Goal: Task Accomplishment & Management: Manage account settings

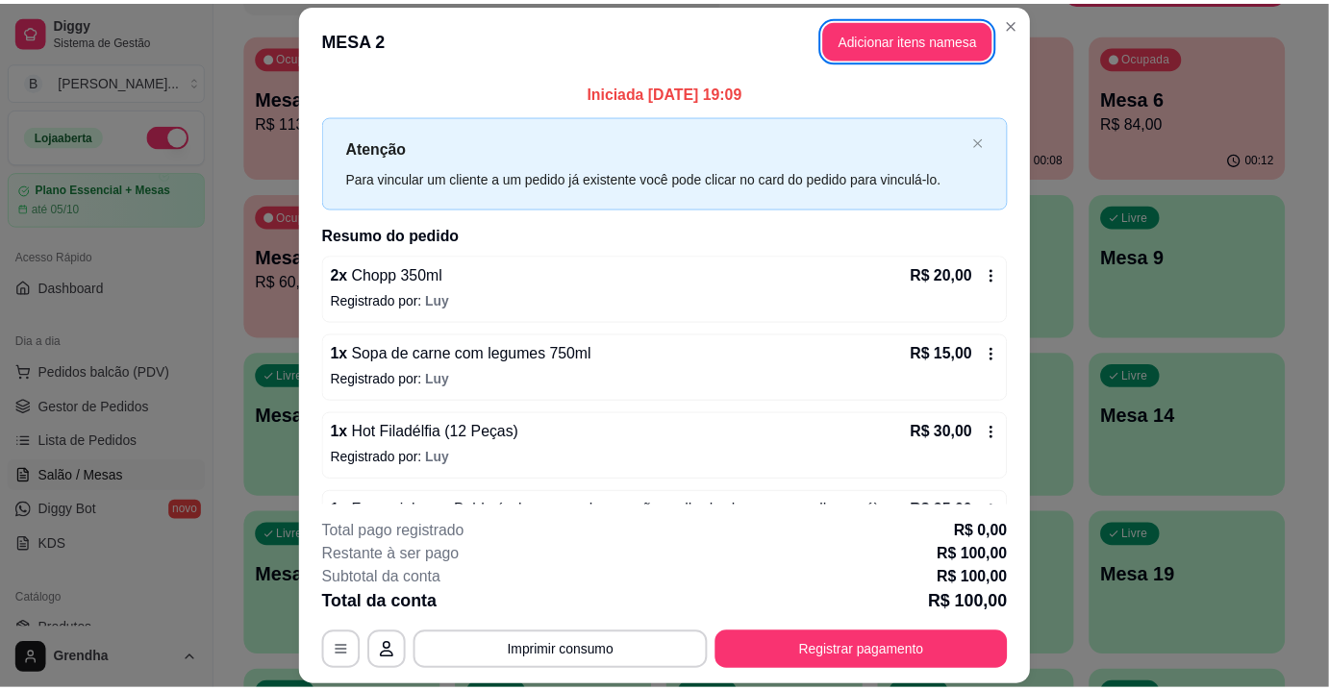
scroll to position [35, 0]
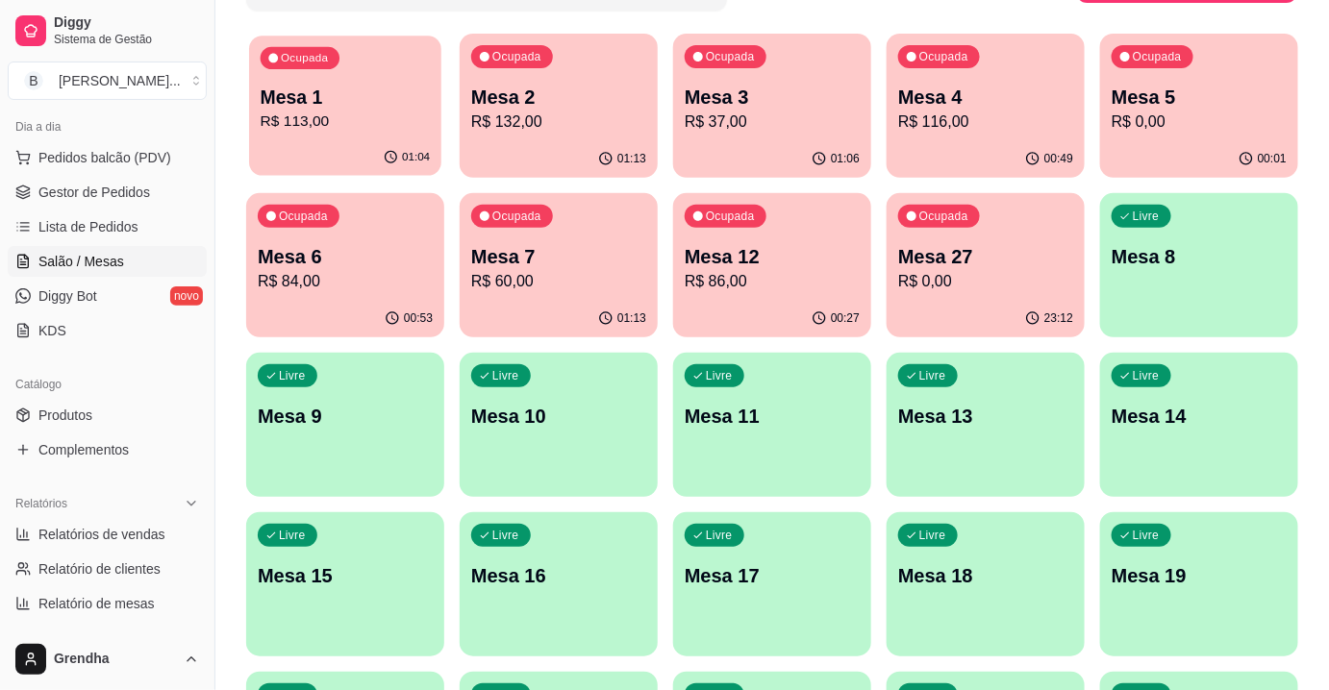
click at [366, 142] on div "01:04" at bounding box center [345, 157] width 192 height 37
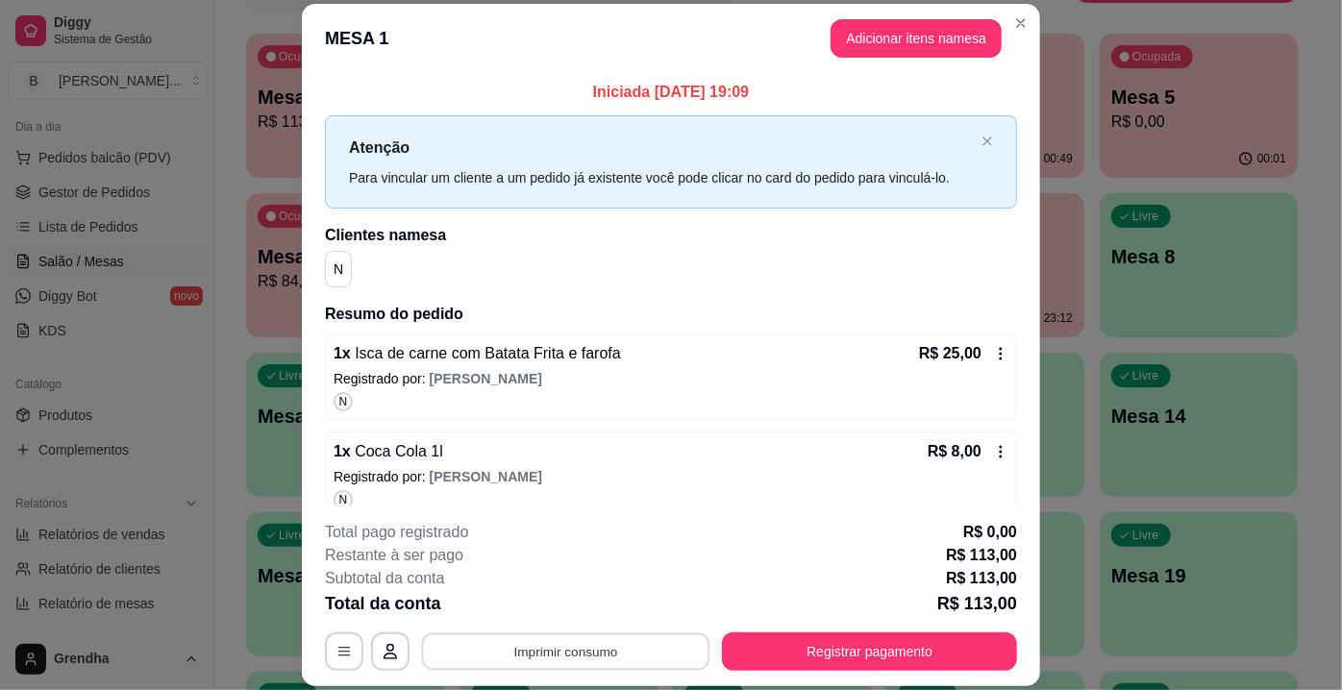
click at [551, 645] on button "Imprimir consumo" at bounding box center [566, 652] width 288 height 37
click at [557, 603] on button "IMPRESSORA" at bounding box center [565, 608] width 135 height 30
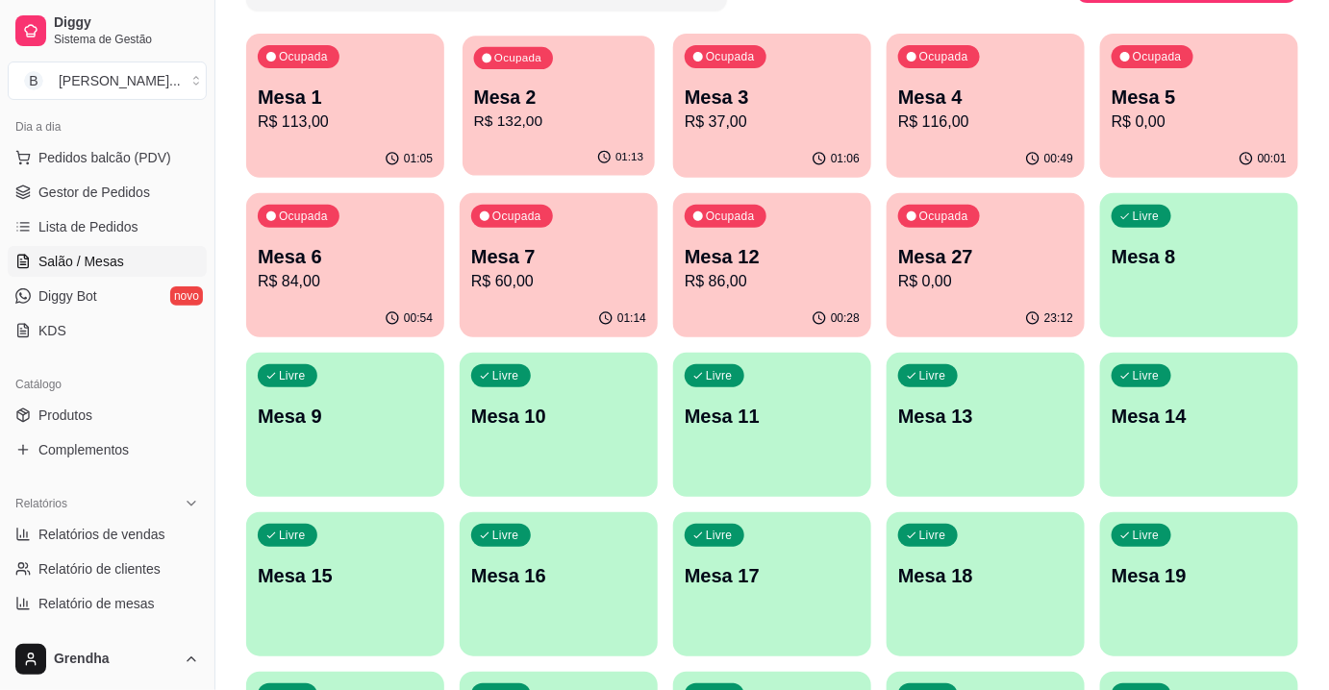
click at [595, 129] on p "R$ 132,00" at bounding box center [559, 122] width 170 height 22
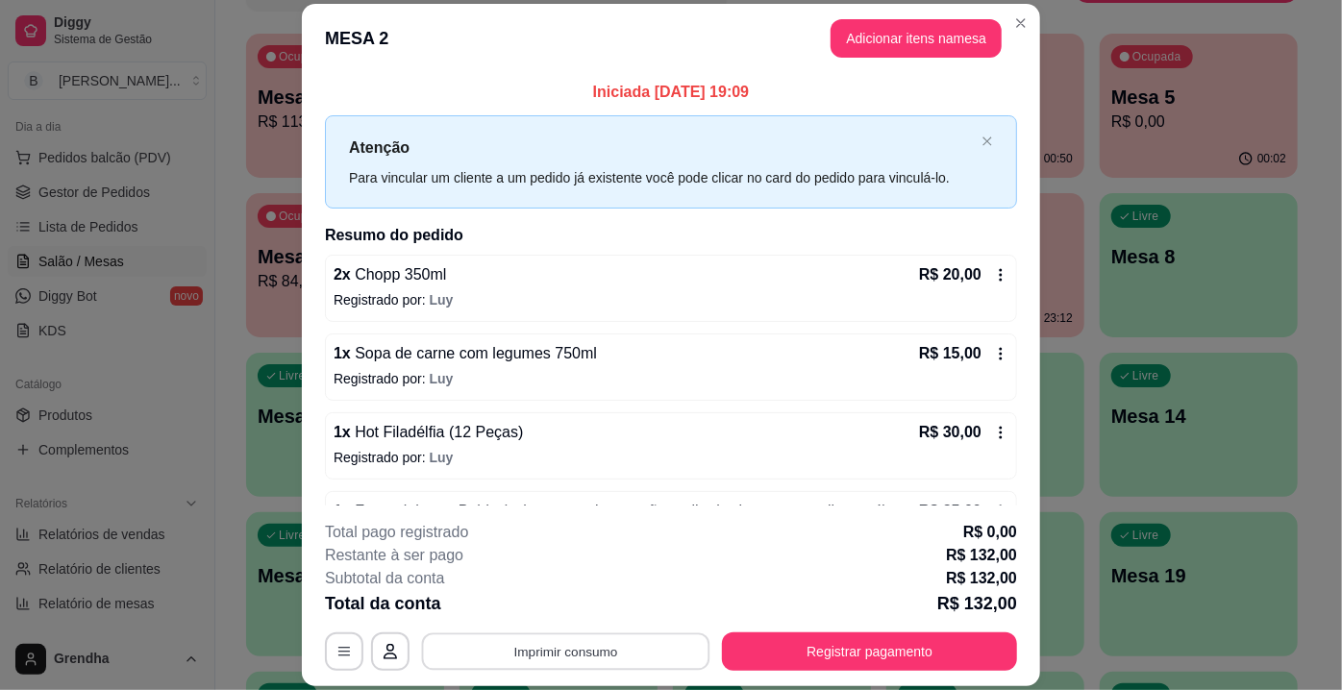
click at [555, 650] on button "Imprimir consumo" at bounding box center [566, 652] width 288 height 37
click at [556, 601] on button "IMPRESSORA" at bounding box center [565, 608] width 135 height 30
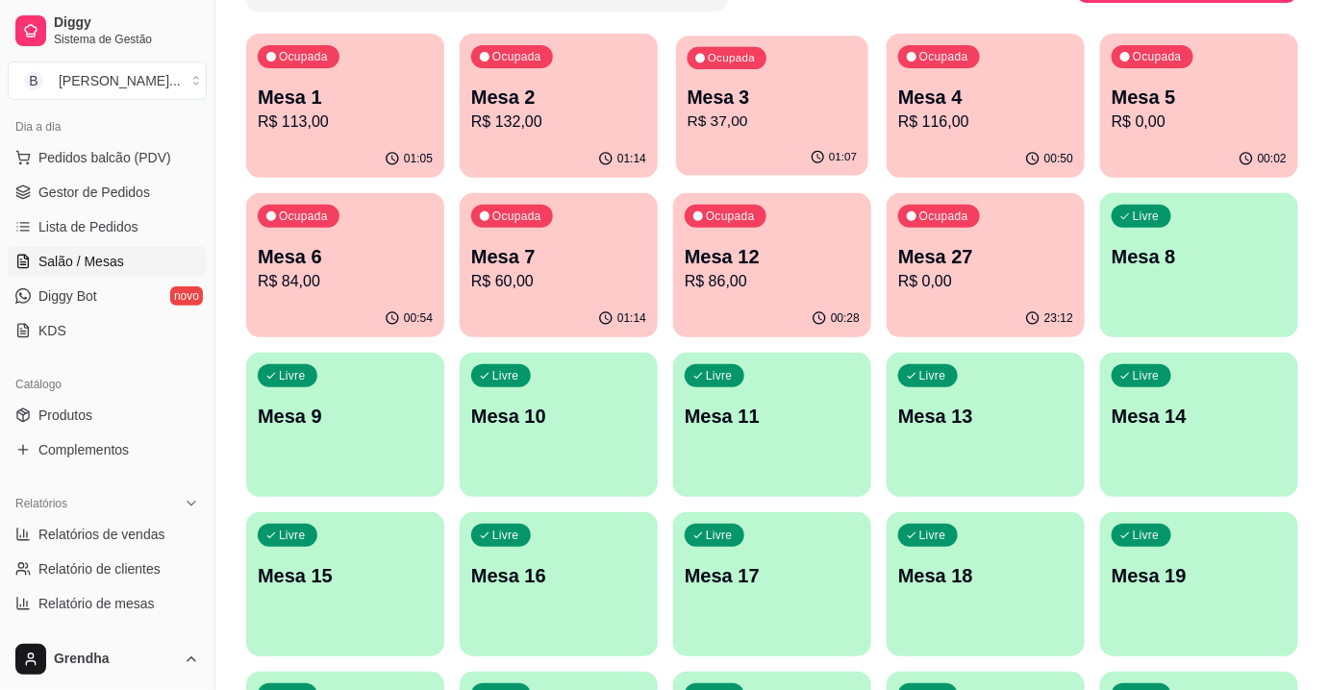
click at [809, 145] on div "01:07" at bounding box center [772, 157] width 192 height 37
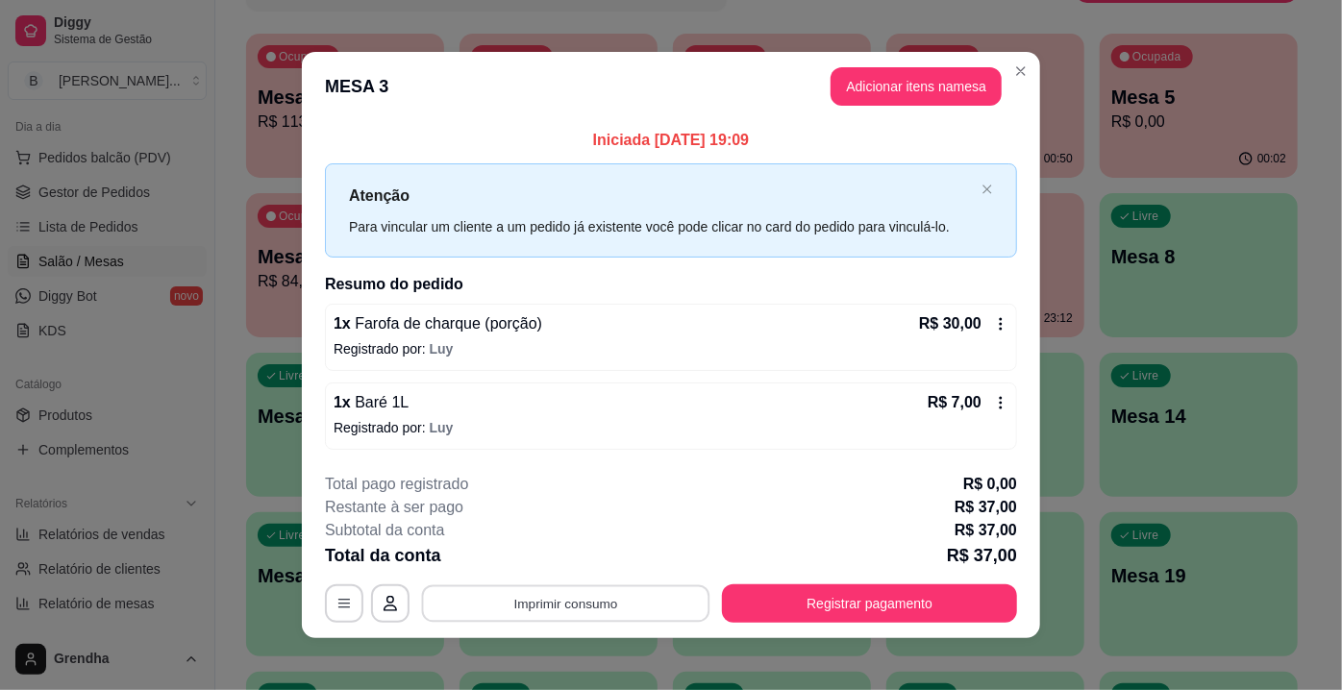
click at [598, 603] on button "Imprimir consumo" at bounding box center [566, 602] width 288 height 37
click at [582, 545] on button "IMPRESSORA" at bounding box center [565, 558] width 135 height 30
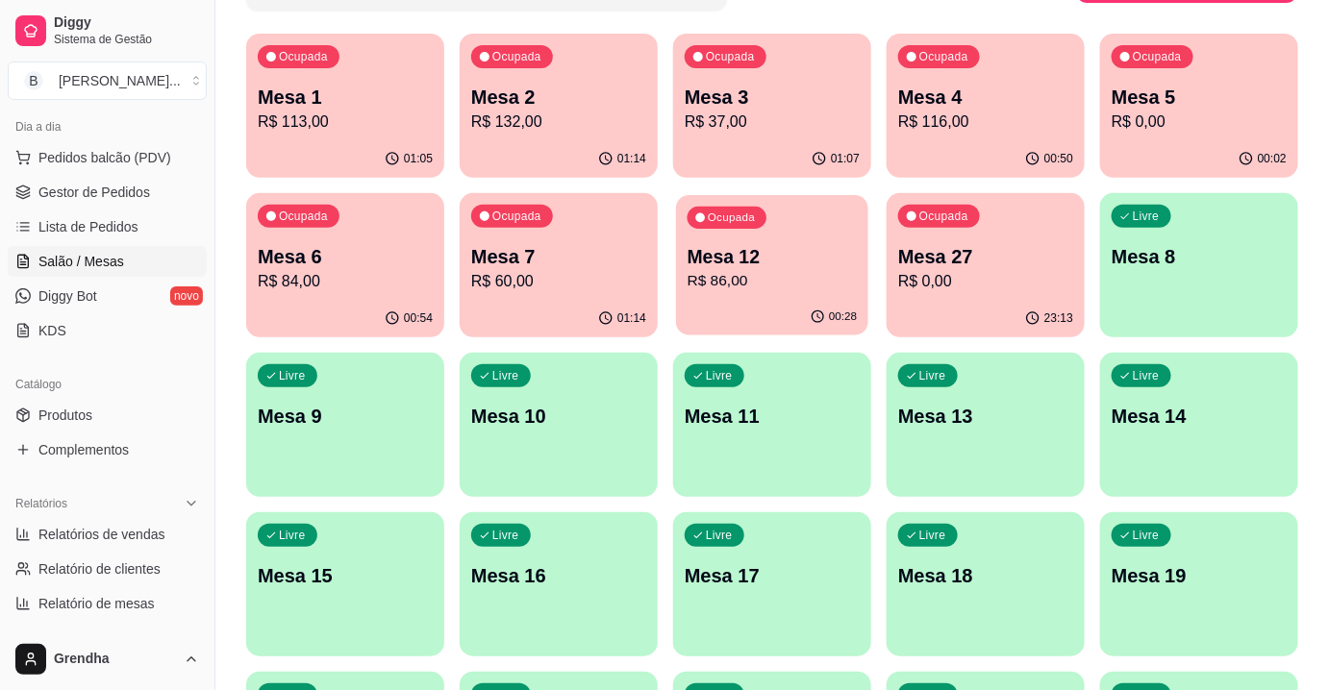
click at [784, 289] on p "R$ 86,00" at bounding box center [772, 281] width 170 height 22
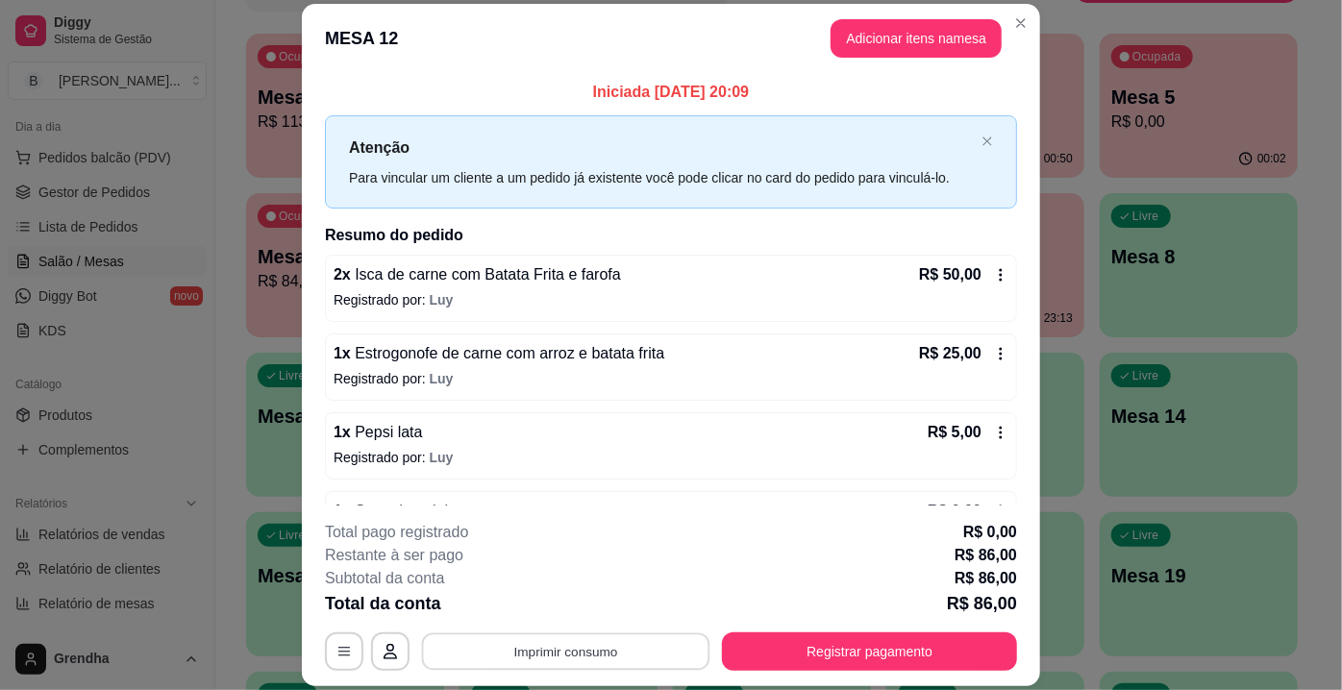
click at [595, 651] on button "Imprimir consumo" at bounding box center [566, 652] width 288 height 37
click at [593, 599] on button "IMPRESSORA" at bounding box center [565, 608] width 135 height 30
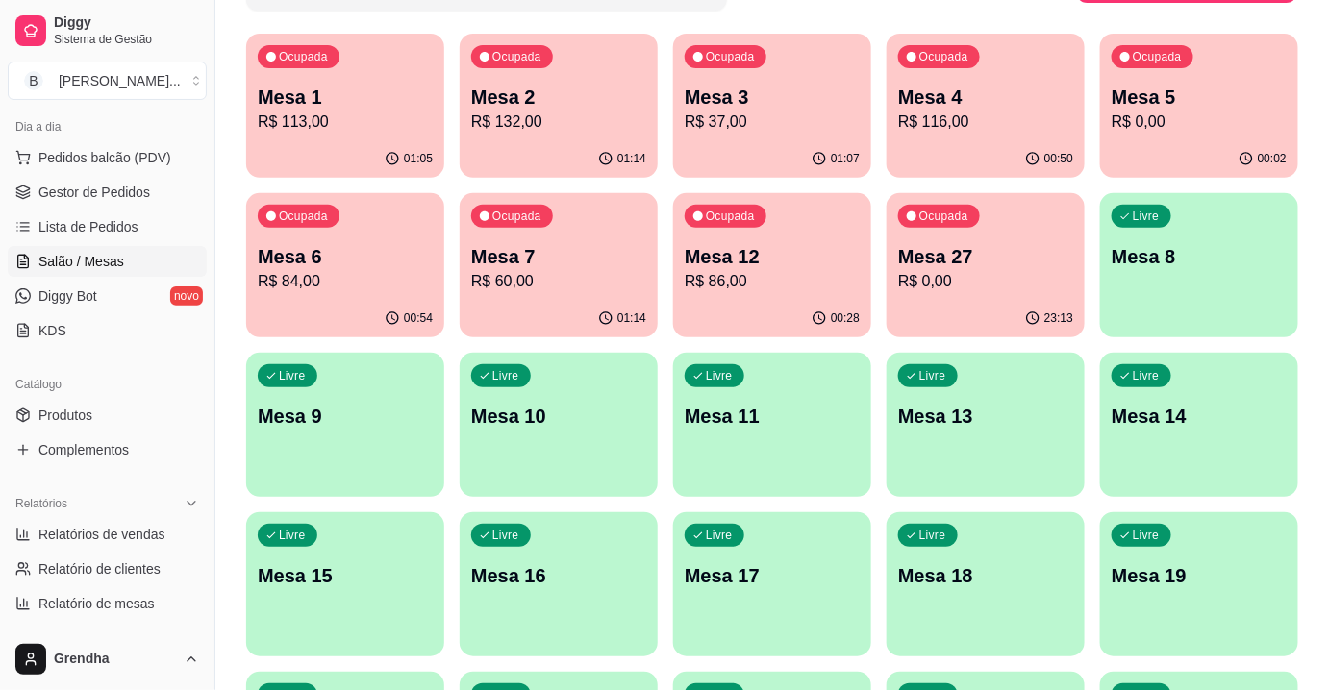
click at [1240, 62] on div "Ocupada Mesa 1 R$ 113,00 01:05 Ocupada Mesa 2 R$ 132,00 01:14 Ocupada Mesa 3 R$…" at bounding box center [772, 505] width 1052 height 942
click at [1240, 62] on div "Ocupada Mesa 5 R$ 0,00" at bounding box center [1199, 88] width 192 height 104
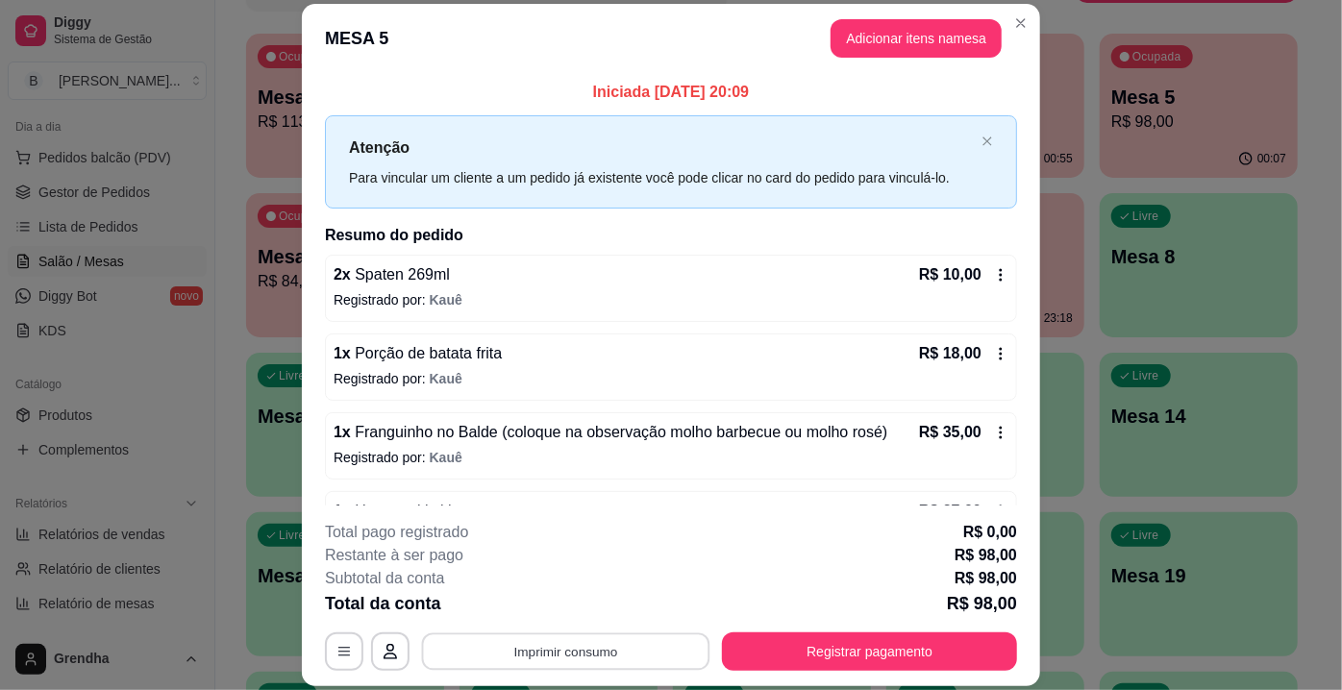
click at [576, 647] on button "Imprimir consumo" at bounding box center [566, 652] width 288 height 37
click at [579, 606] on button "IMPRESSORA" at bounding box center [565, 608] width 135 height 30
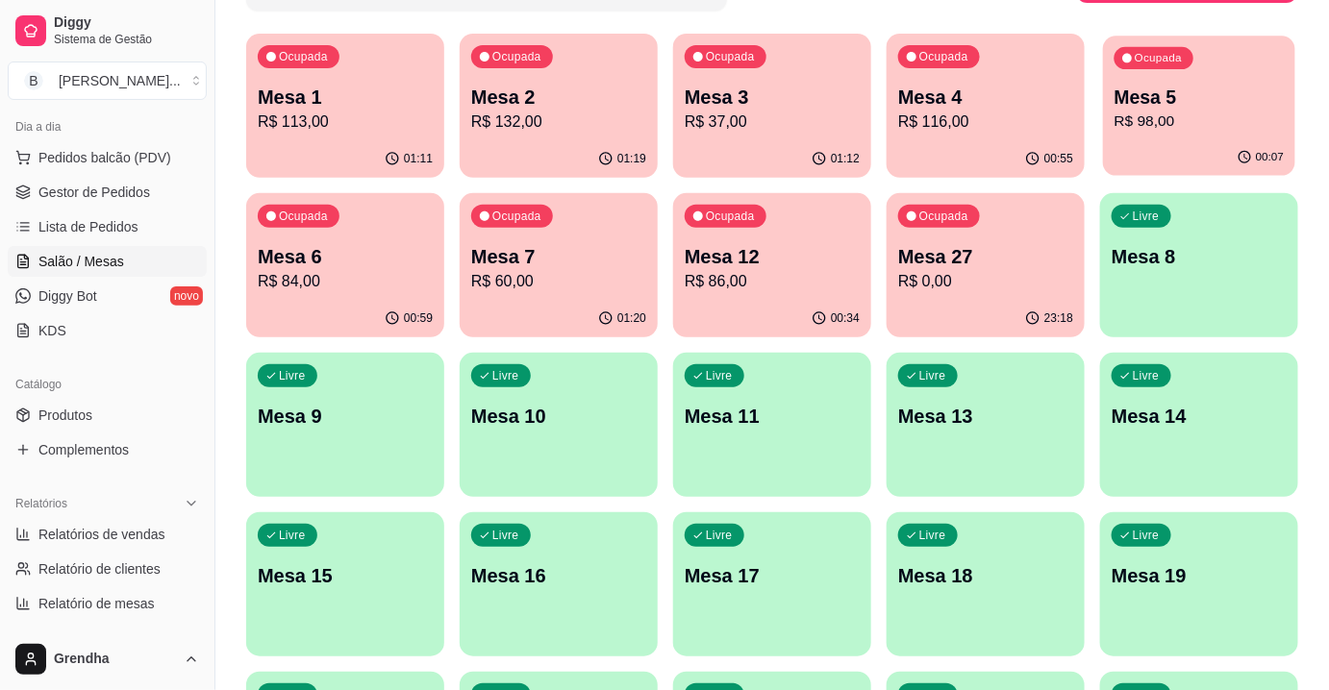
click at [1141, 86] on p "Mesa 5" at bounding box center [1199, 98] width 170 height 26
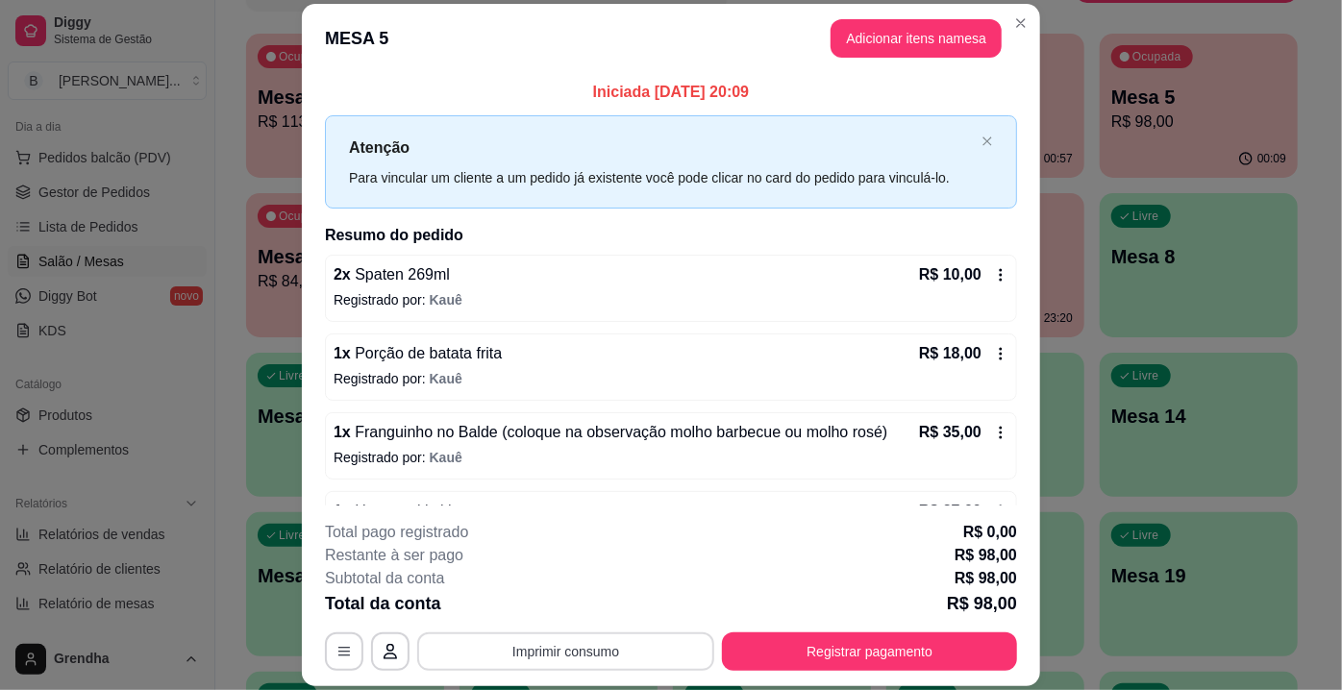
click at [509, 650] on button "Imprimir consumo" at bounding box center [565, 652] width 297 height 38
click at [525, 610] on button "IMPRESSORA" at bounding box center [565, 608] width 139 height 31
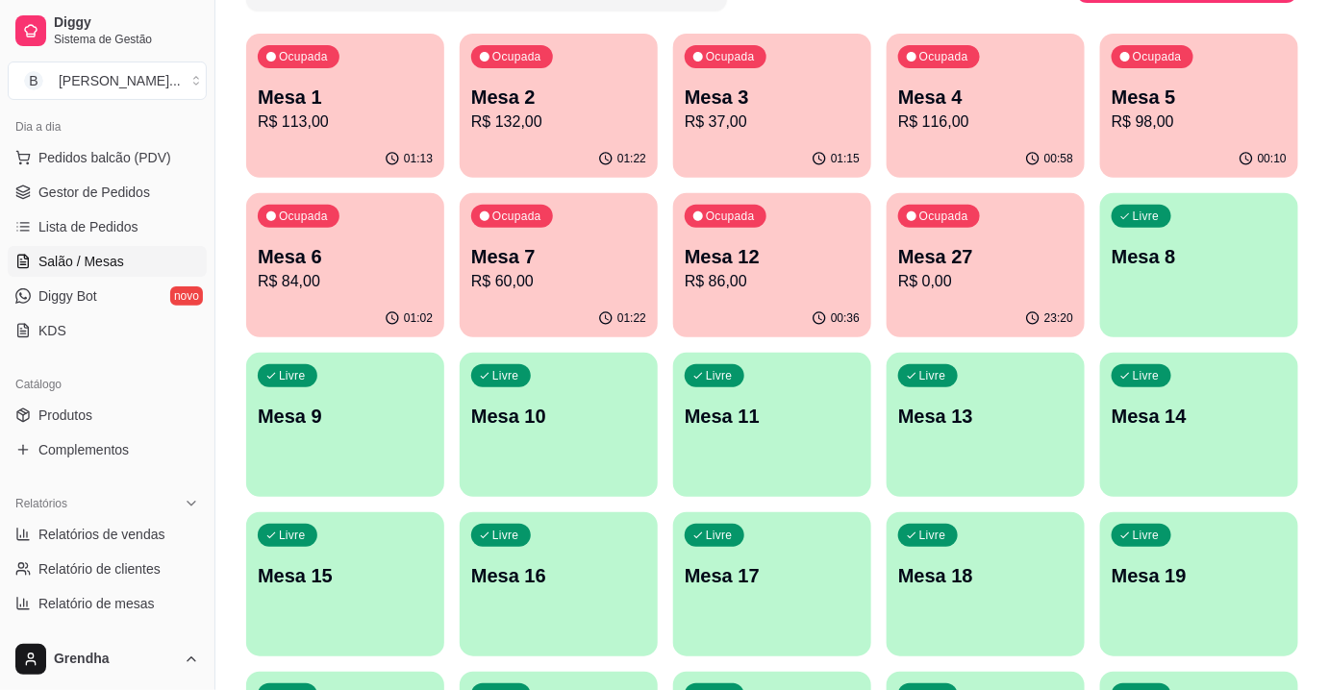
click at [914, 20] on div "Todos Mesas Comandas Pesquisar Adicionar mesa ou comanda Ocupada Mesa 1 R$ 113,…" at bounding box center [771, 449] width 1113 height 1100
click at [918, 21] on div "Todos Mesas Comandas Pesquisar Adicionar mesa ou comanda Ocupada Mesa 1 R$ 113,…" at bounding box center [771, 449] width 1113 height 1100
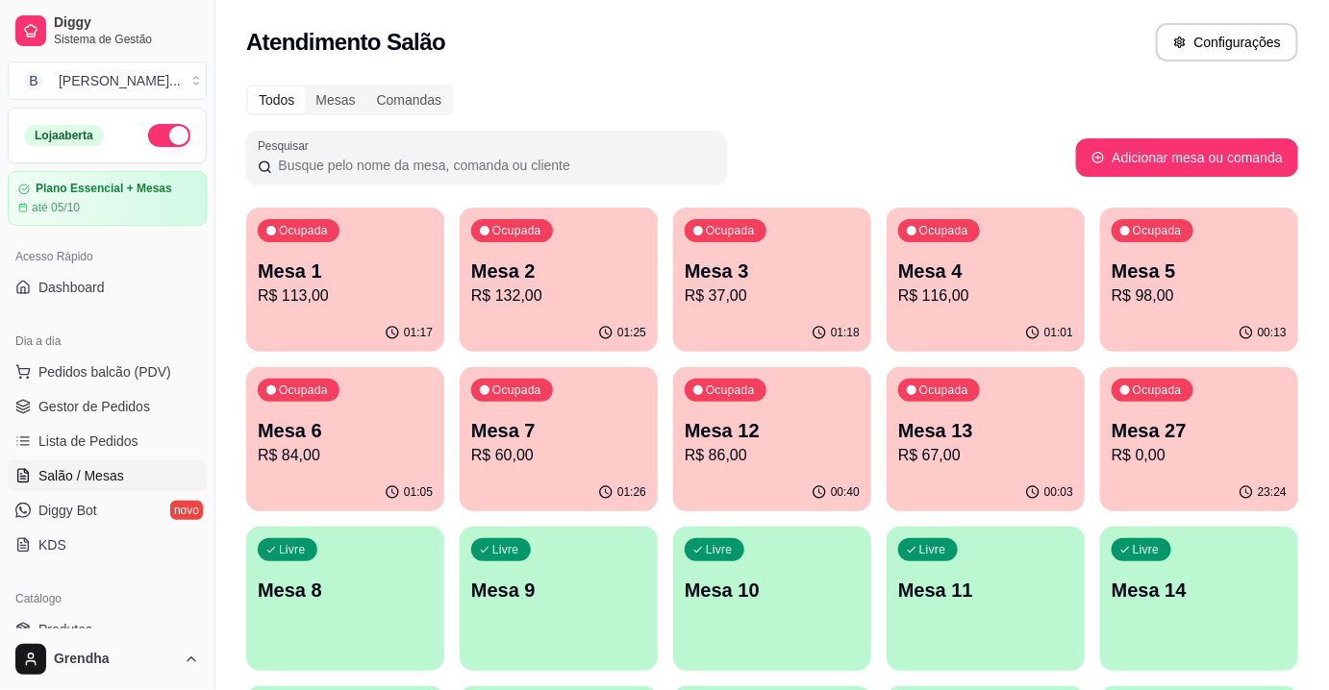
click at [912, 460] on p "R$ 67,00" at bounding box center [985, 455] width 175 height 23
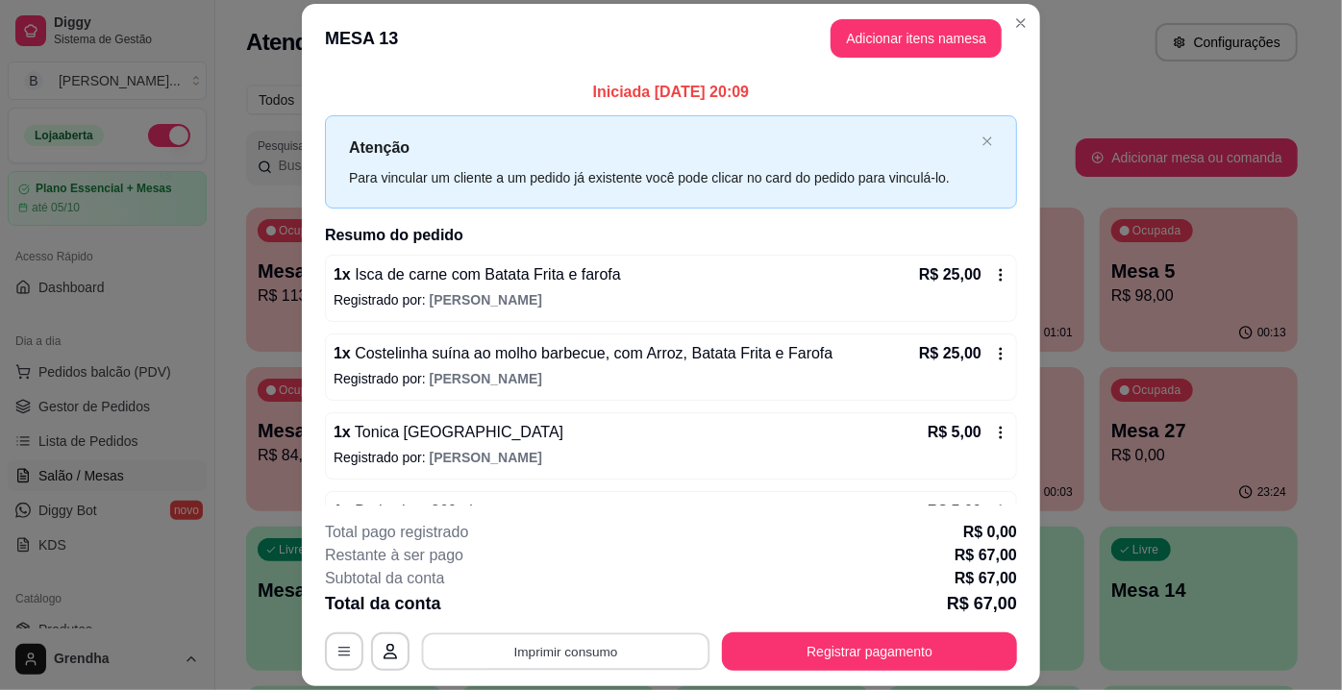
click at [563, 651] on button "Imprimir consumo" at bounding box center [566, 652] width 288 height 37
click at [535, 609] on button "IMPRESSORA" at bounding box center [565, 608] width 139 height 31
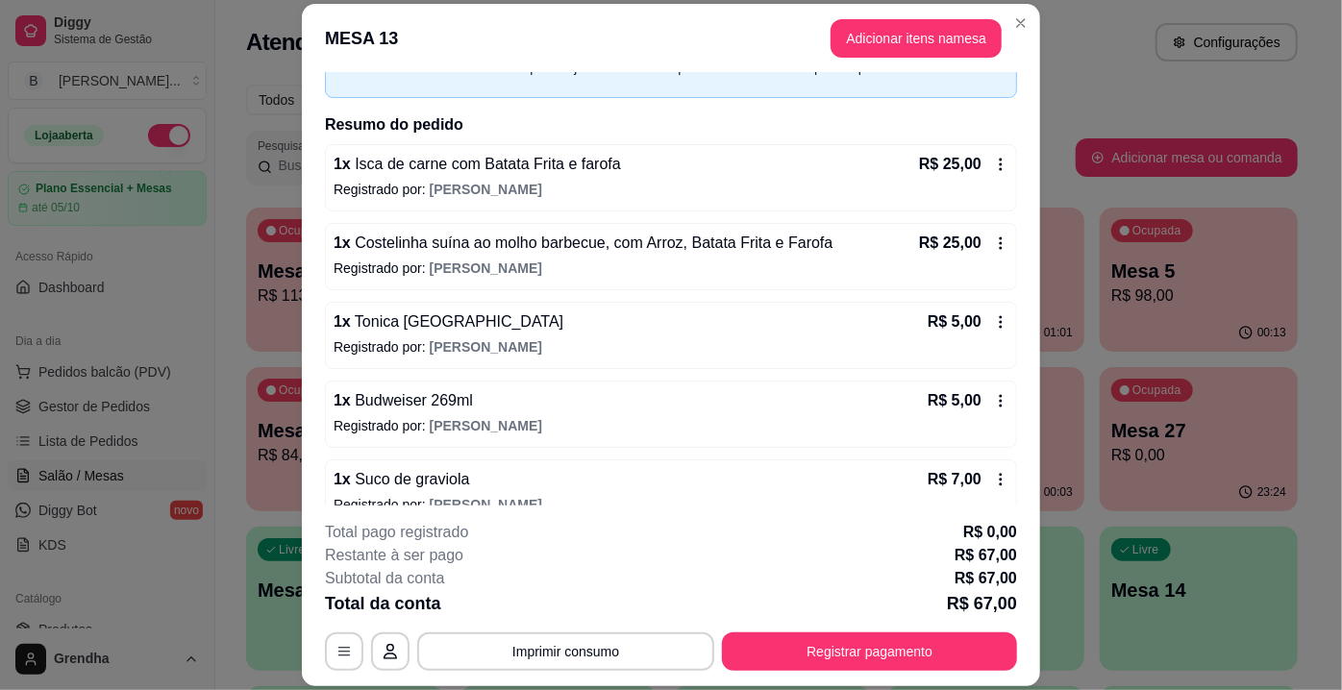
scroll to position [135, 0]
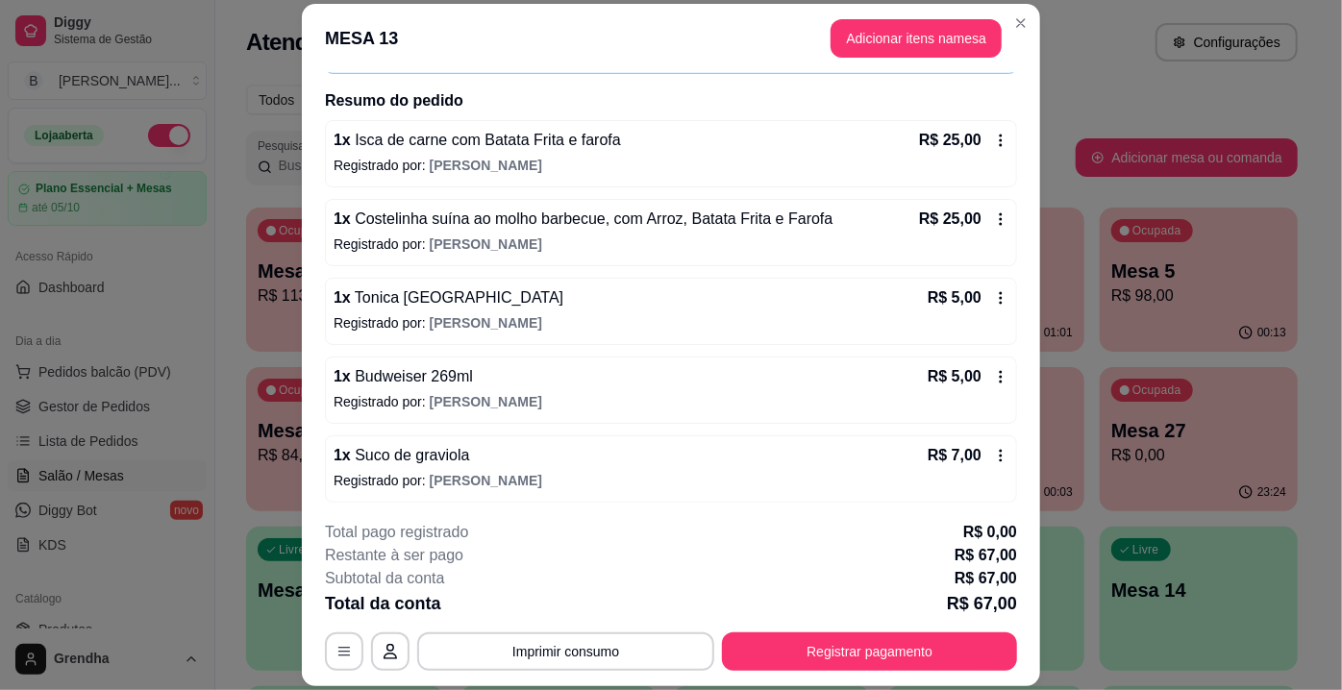
click at [993, 377] on icon at bounding box center [1000, 376] width 15 height 15
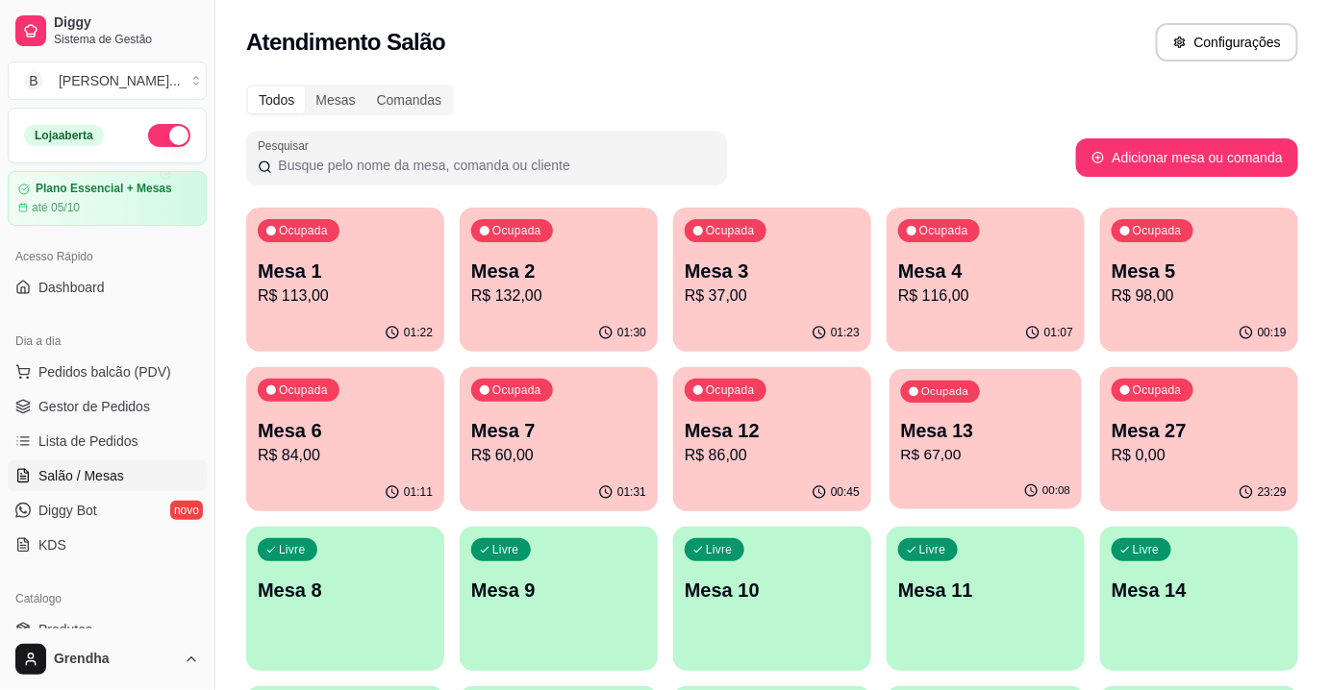
click at [997, 467] on div "Ocupada Mesa 13 R$ 67,00" at bounding box center [985, 421] width 192 height 104
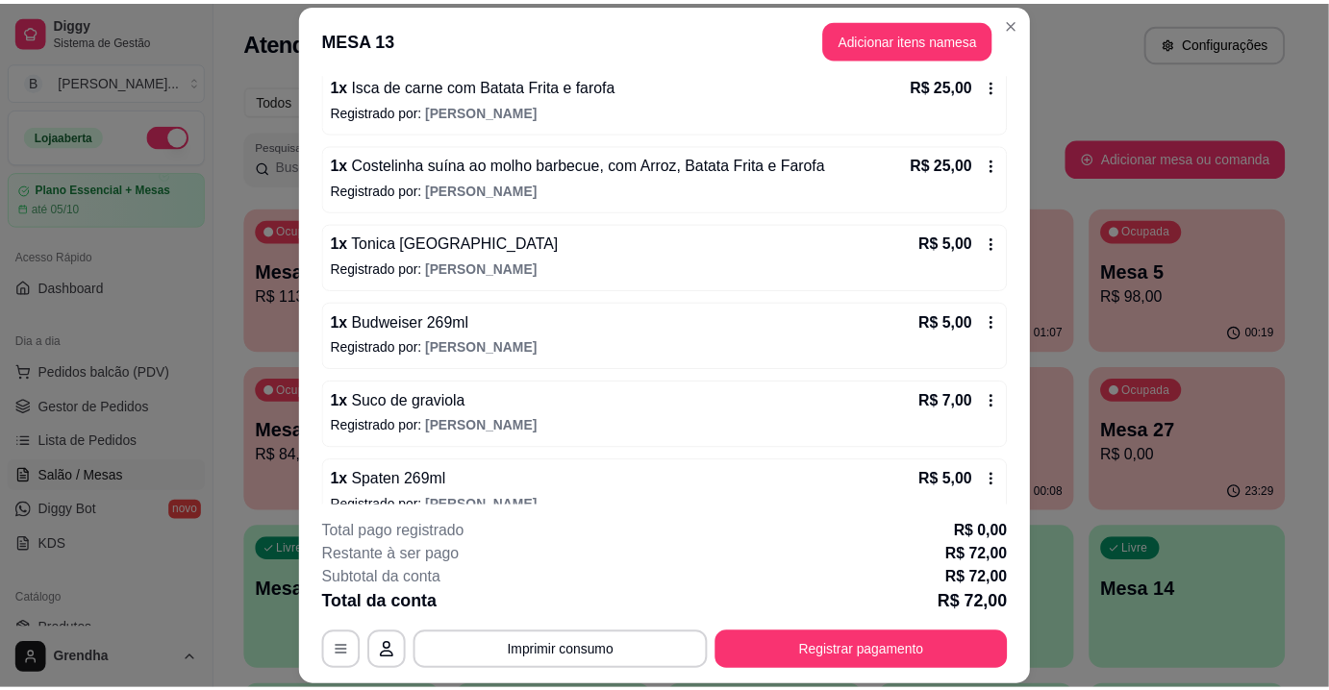
scroll to position [310, 0]
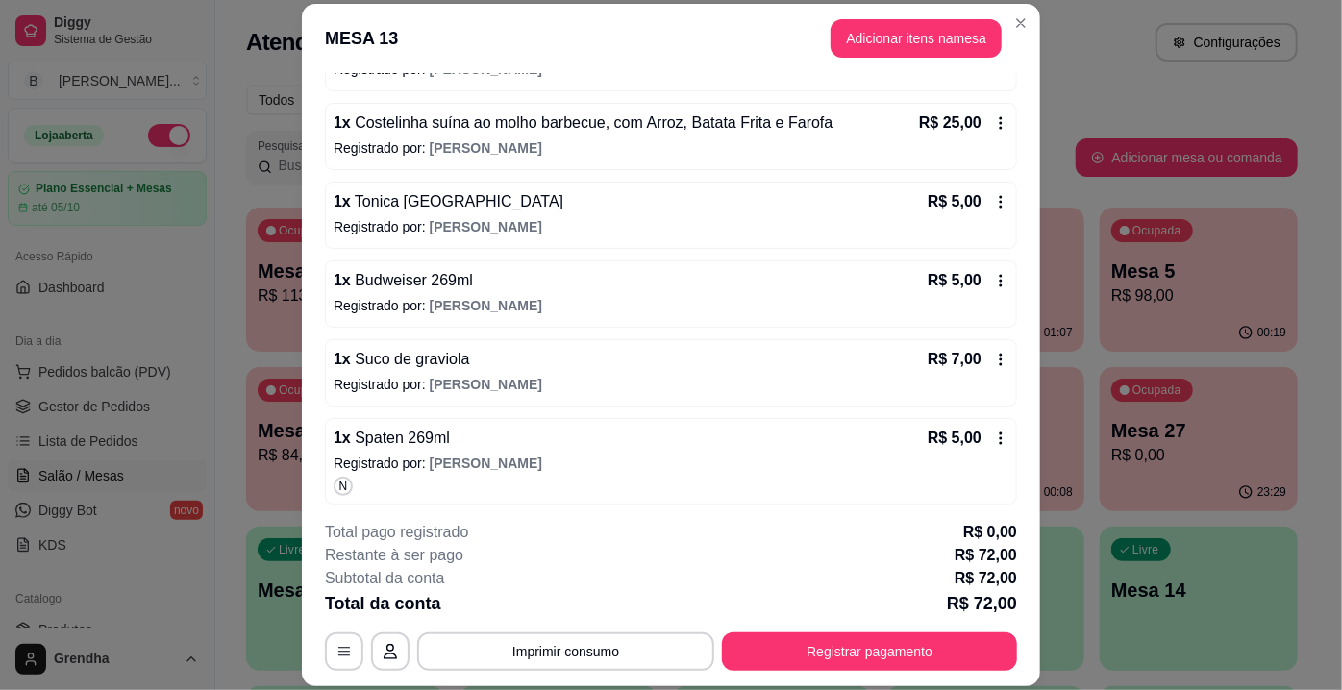
click at [971, 200] on div "R$ 5,00" at bounding box center [968, 201] width 81 height 23
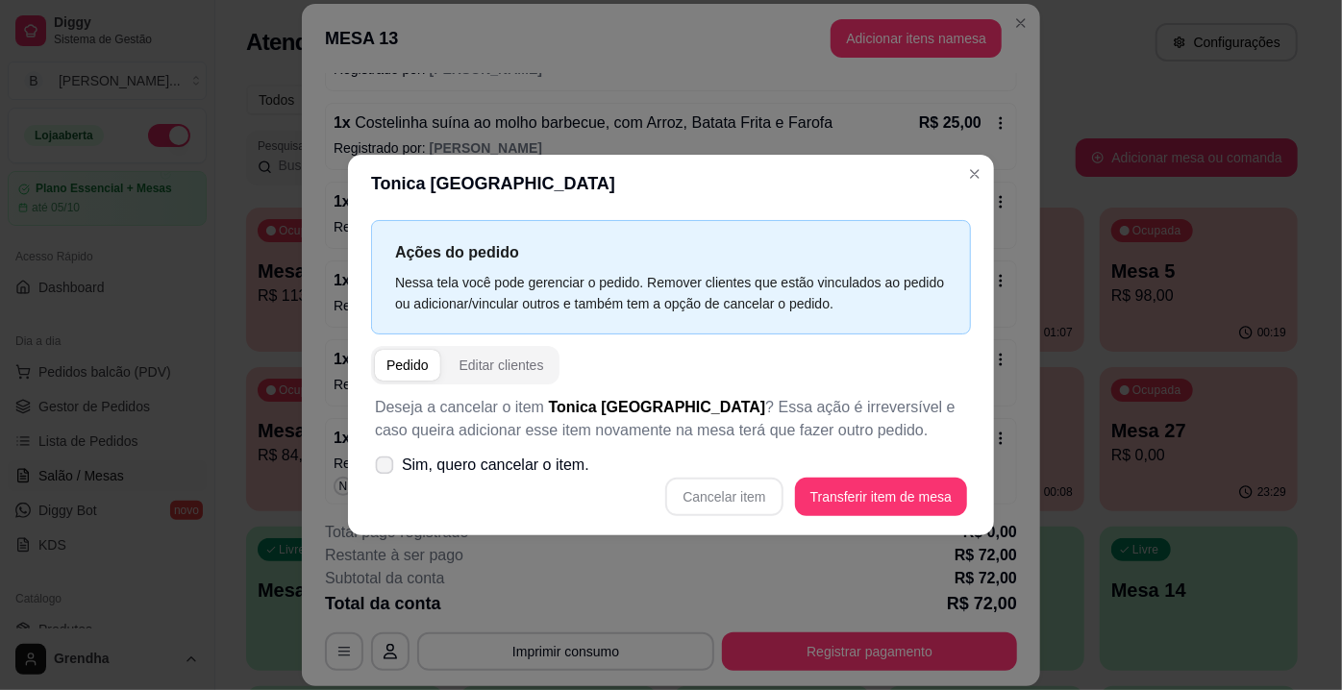
click at [427, 475] on span "Sim, quero cancelar o item." at bounding box center [495, 465] width 187 height 23
click at [386, 475] on input "Sim, quero cancelar o item." at bounding box center [380, 475] width 12 height 12
checkbox input "true"
click at [728, 504] on button "Cancelar item" at bounding box center [724, 497] width 114 height 37
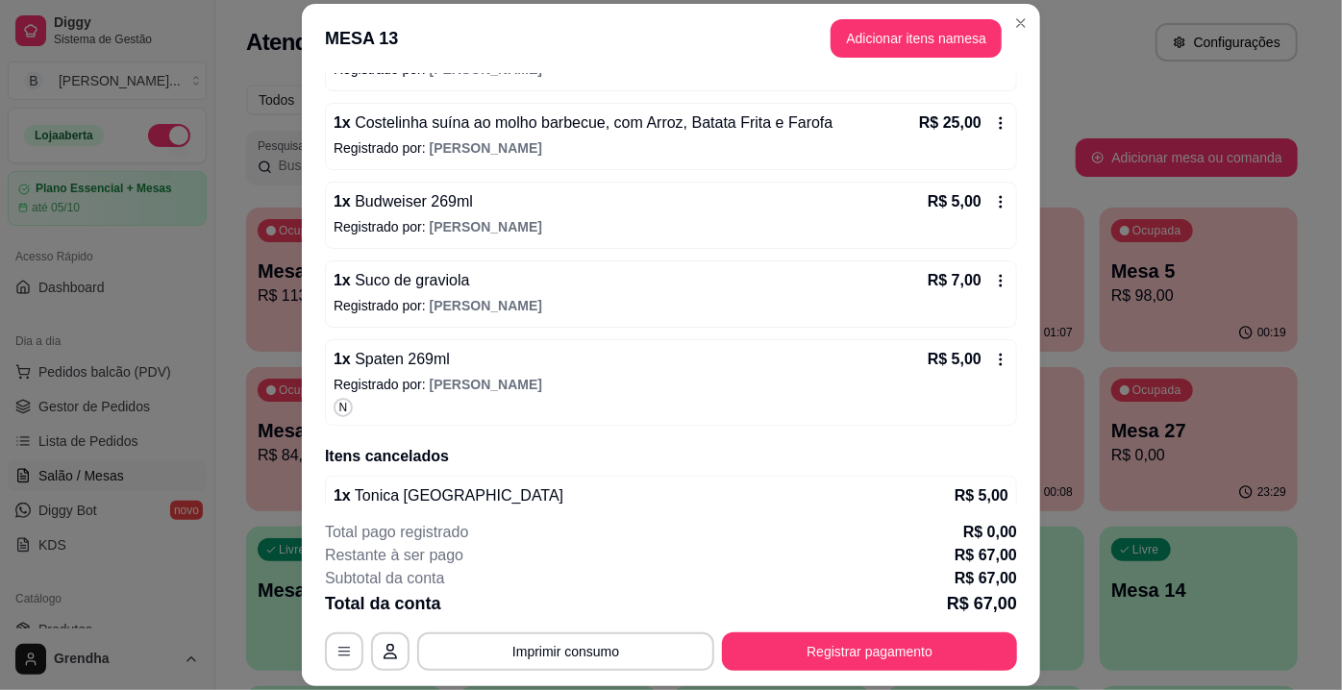
click at [993, 197] on icon at bounding box center [1000, 201] width 15 height 15
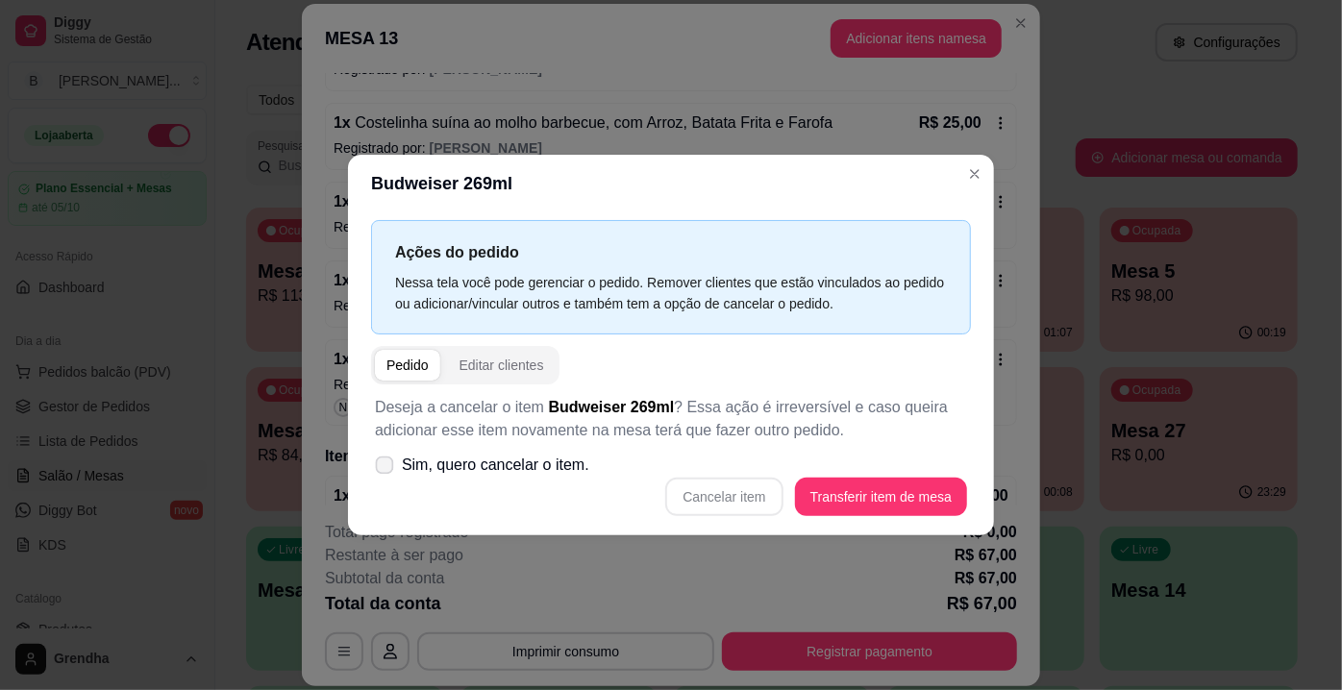
click at [435, 473] on span "Sim, quero cancelar o item." at bounding box center [495, 465] width 187 height 23
click at [386, 473] on input "Sim, quero cancelar o item." at bounding box center [380, 475] width 12 height 12
checkbox input "true"
click at [761, 505] on button "Cancelar item" at bounding box center [724, 497] width 114 height 37
